Goal: Task Accomplishment & Management: Complete application form

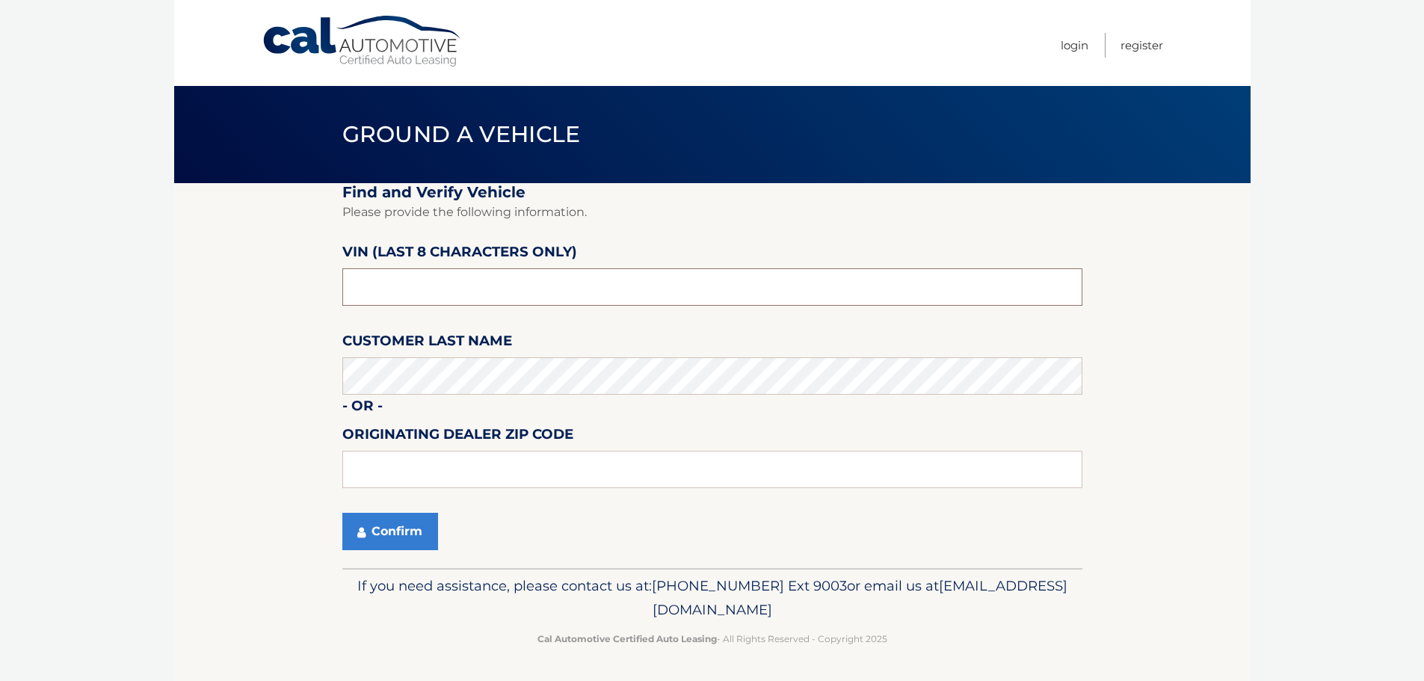
click at [535, 295] on input "text" at bounding box center [712, 286] width 740 height 37
type input "NL150171"
click at [464, 471] on input "text" at bounding box center [712, 469] width 740 height 37
type input "33411"
click at [415, 532] on button "Confirm" at bounding box center [390, 531] width 96 height 37
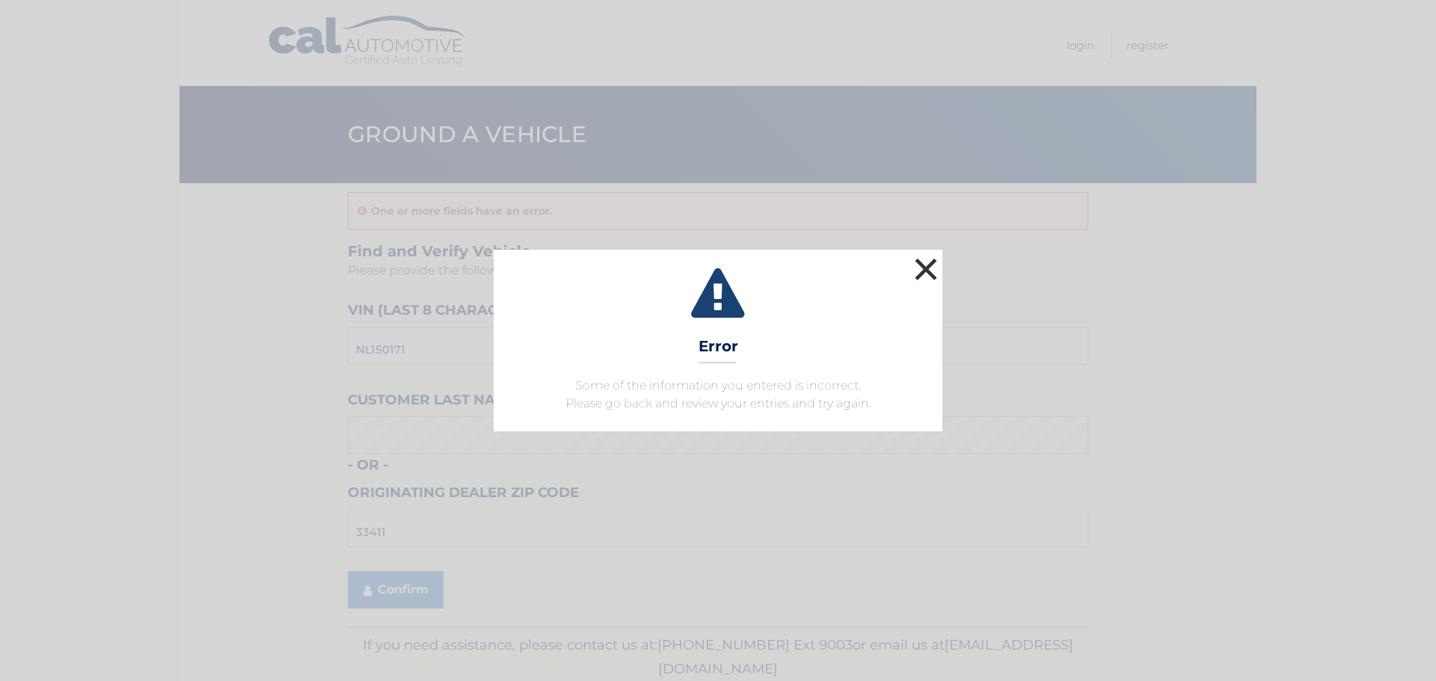
click at [928, 273] on button "×" at bounding box center [926, 269] width 30 height 30
